Goal: Obtain resource: Download file/media

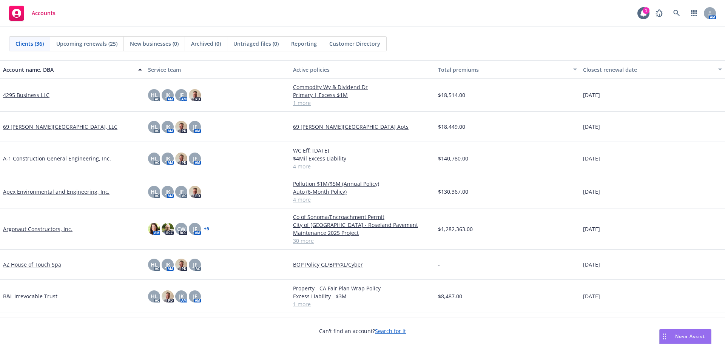
click at [53, 227] on link "Argonaut Constructors, Inc." at bounding box center [37, 229] width 69 height 8
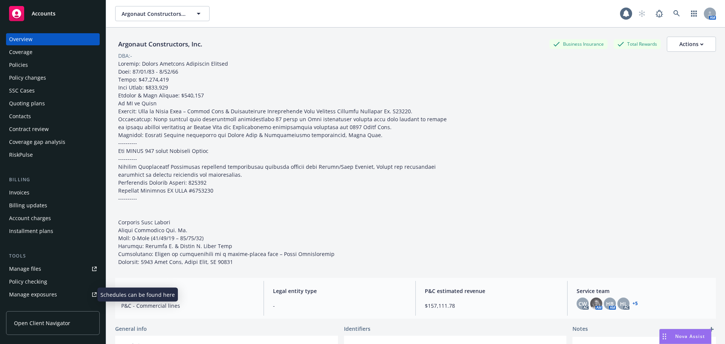
click at [40, 290] on div "Manage exposures" at bounding box center [33, 294] width 48 height 12
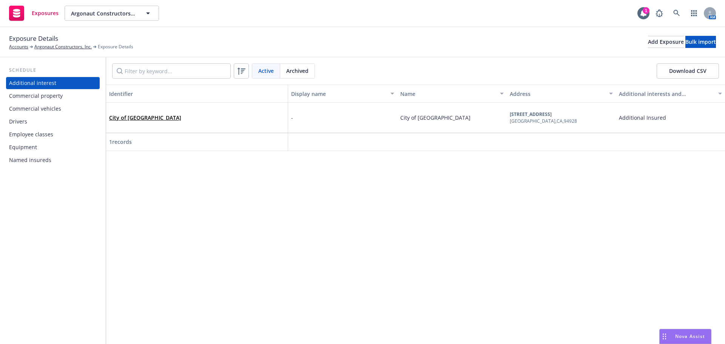
click at [52, 165] on div "Named insureds" at bounding box center [53, 160] width 88 height 12
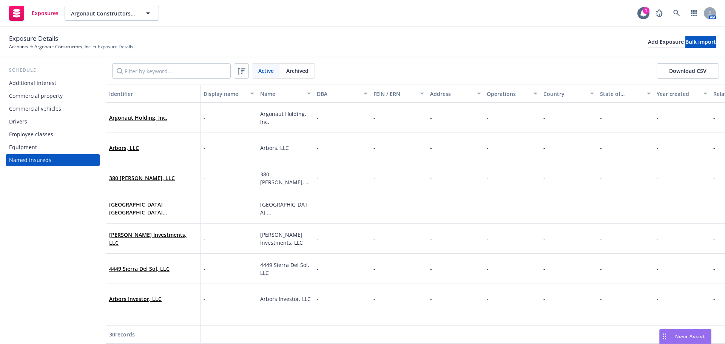
click at [58, 97] on div "Commercial property" at bounding box center [36, 96] width 54 height 12
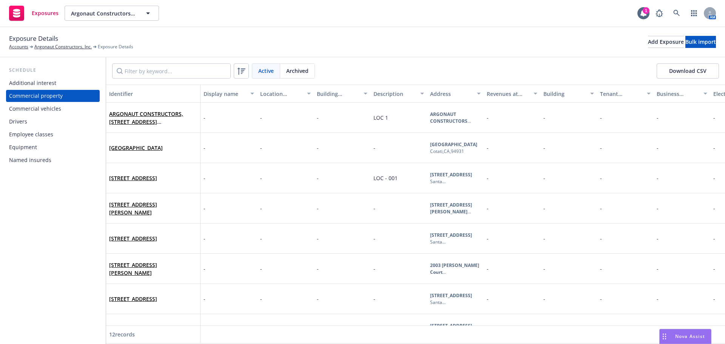
click at [58, 116] on div "Drivers" at bounding box center [53, 122] width 88 height 12
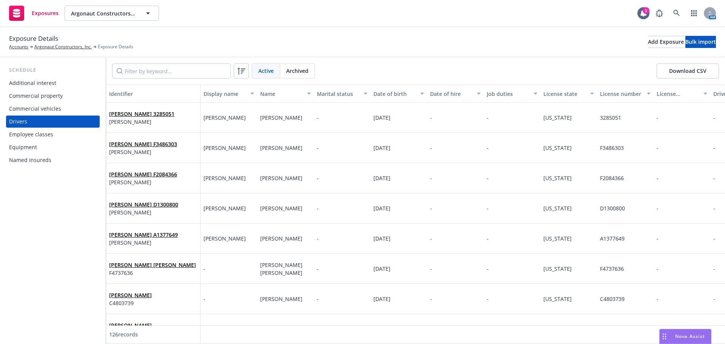
click at [670, 70] on button "Download CSV" at bounding box center [687, 70] width 62 height 15
click at [52, 111] on div "Commercial vehicles" at bounding box center [35, 109] width 52 height 12
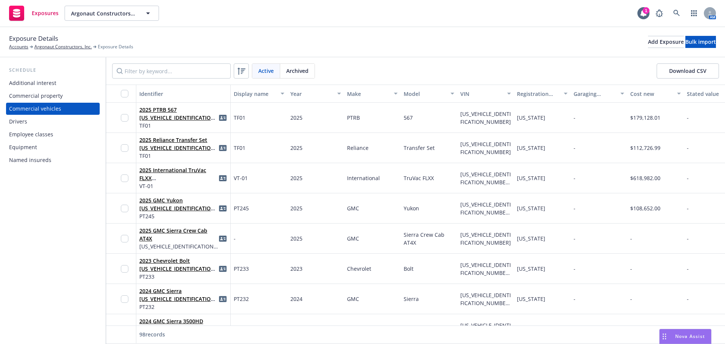
click at [688, 69] on button "Download CSV" at bounding box center [687, 70] width 62 height 15
click at [36, 148] on div "Equipment" at bounding box center [53, 147] width 88 height 12
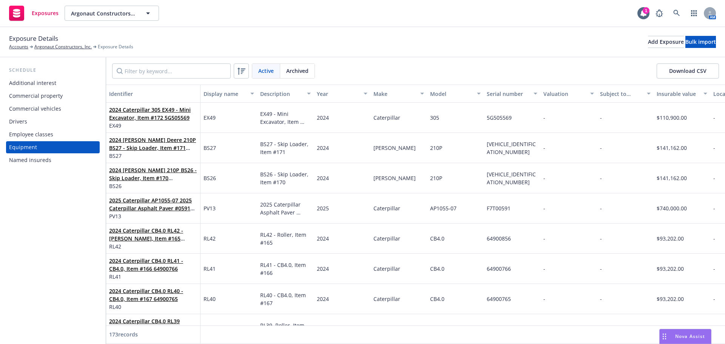
click at [706, 71] on button "Download CSV" at bounding box center [687, 70] width 62 height 15
